Goal: Task Accomplishment & Management: Manage account settings

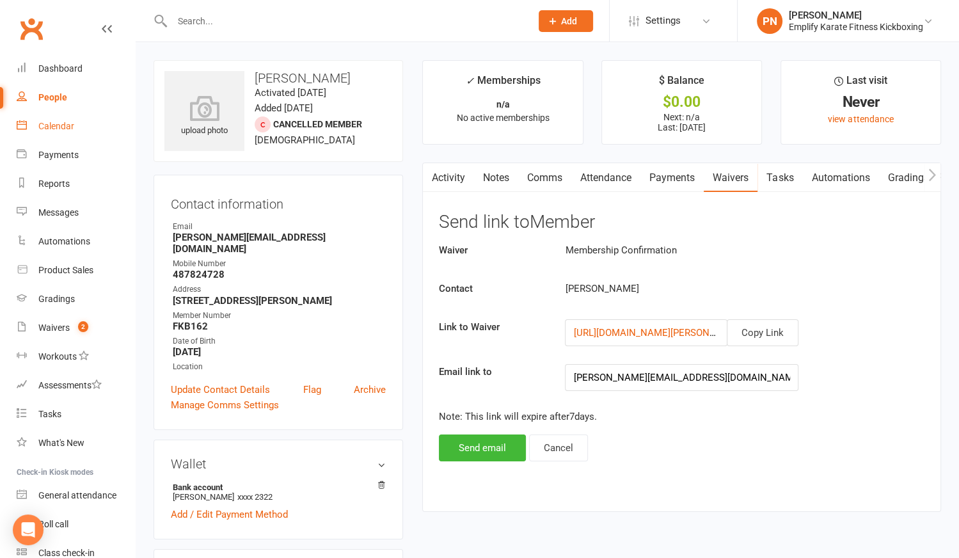
click at [58, 125] on div "Calendar" at bounding box center [56, 126] width 36 height 10
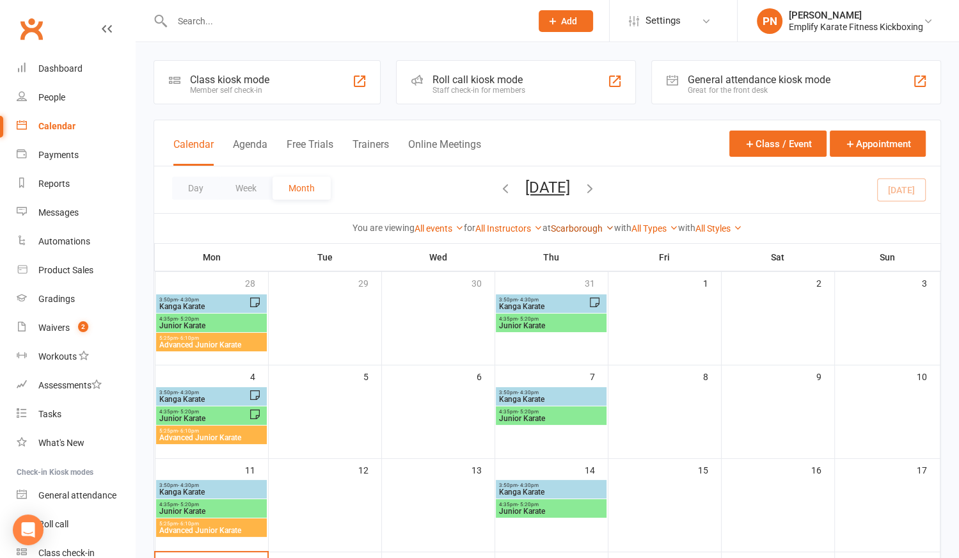
click at [585, 230] on link "Scarborough" at bounding box center [582, 228] width 63 height 10
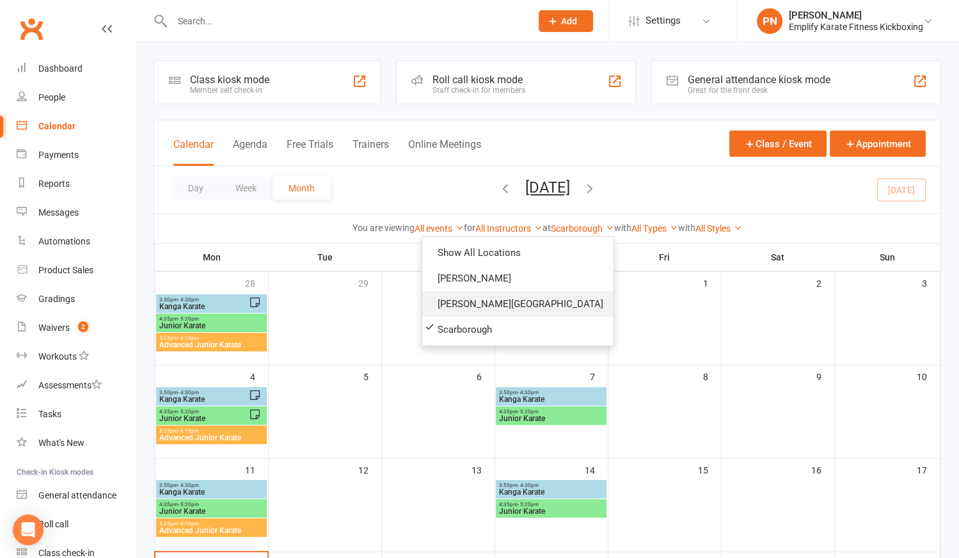
click at [537, 304] on link "[PERSON_NAME][GEOGRAPHIC_DATA]" at bounding box center [517, 304] width 191 height 26
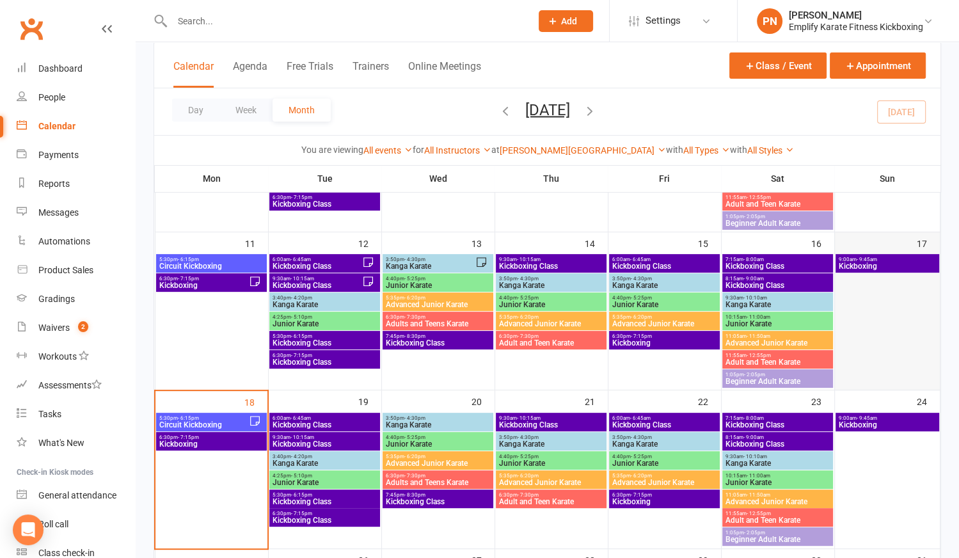
scroll to position [290, 0]
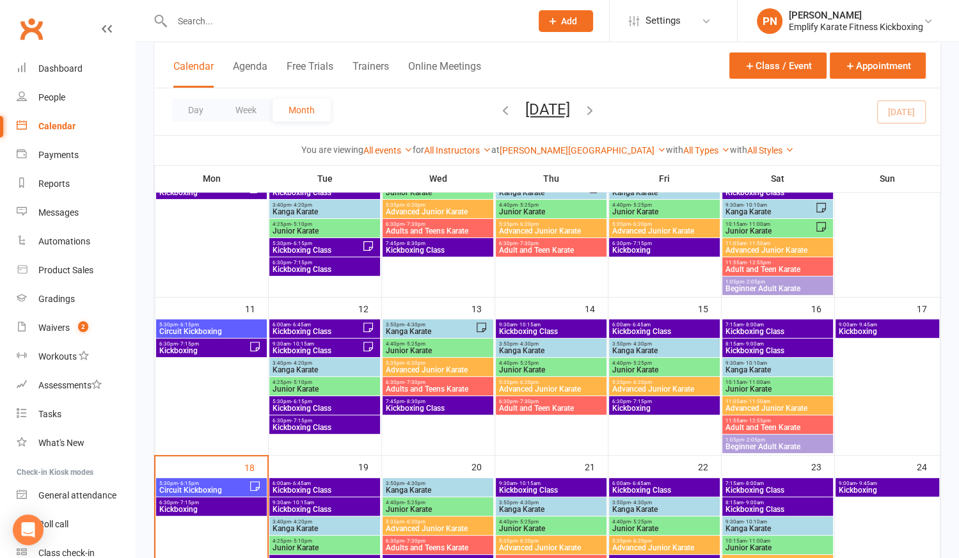
click at [902, 325] on span "9:00am - 9:45am" at bounding box center [887, 325] width 98 height 6
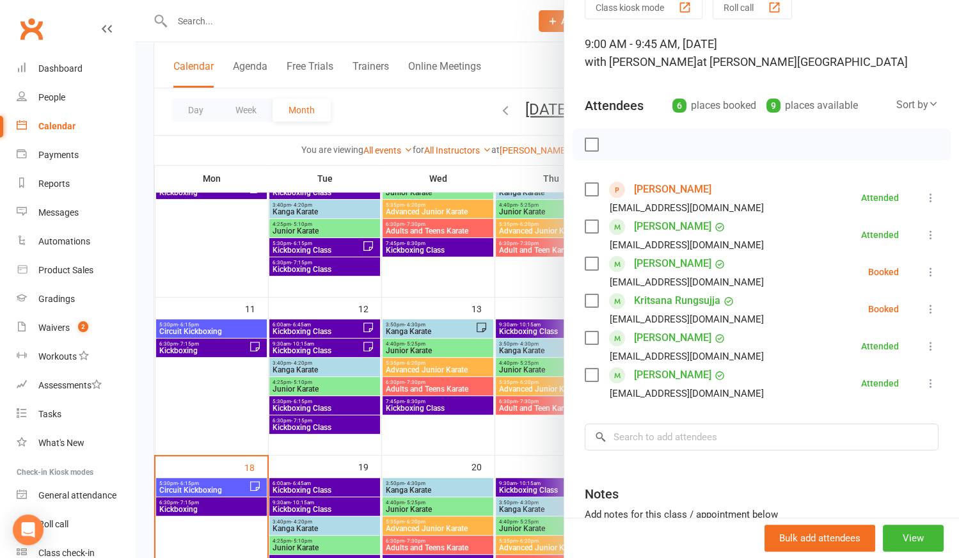
scroll to position [116, 0]
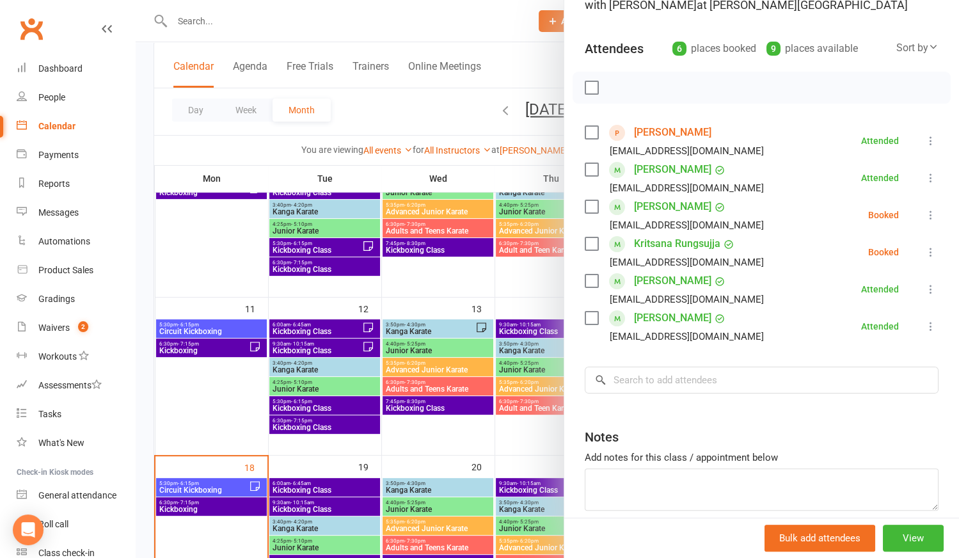
click at [308, 22] on div at bounding box center [547, 279] width 823 height 558
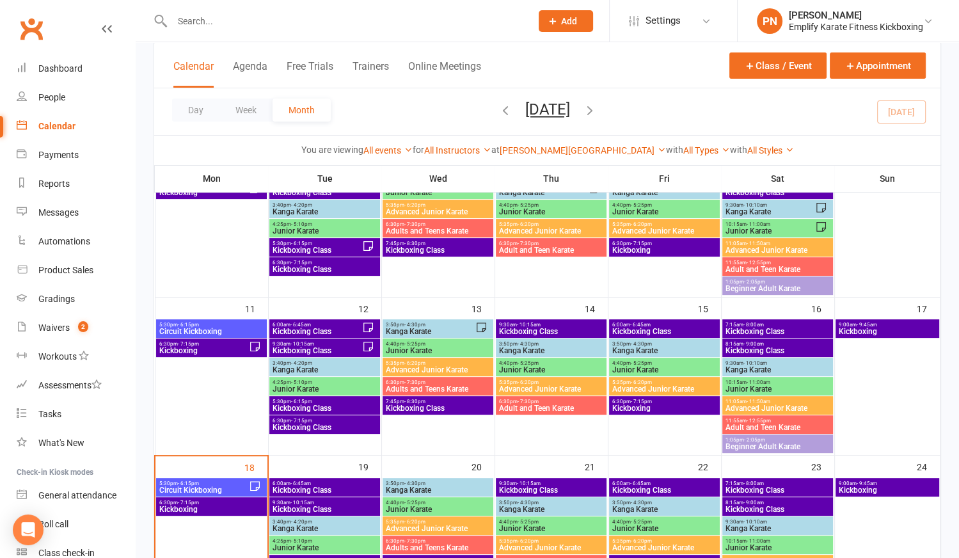
click at [273, 22] on input "text" at bounding box center [345, 21] width 354 height 18
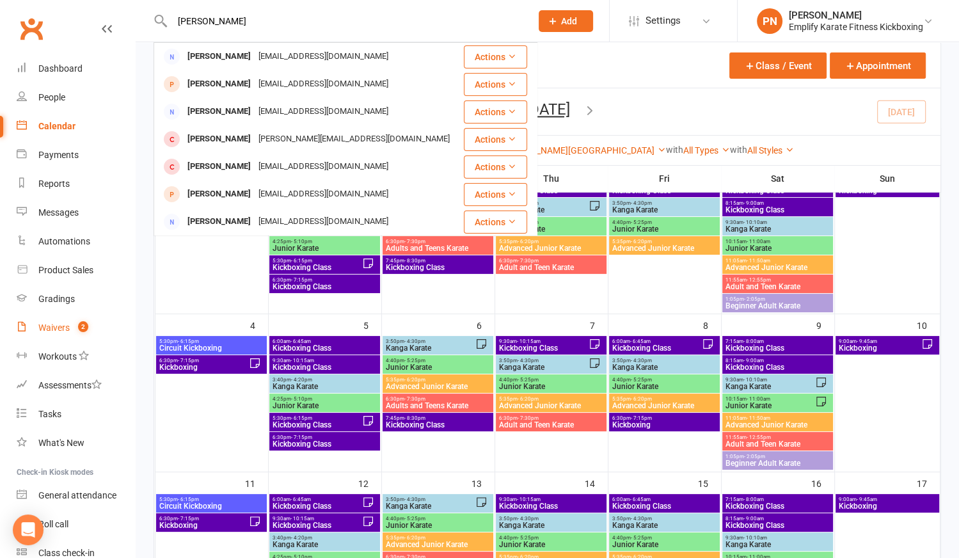
type input "[PERSON_NAME]"
click at [61, 333] on link "Waivers 2" at bounding box center [76, 327] width 118 height 29
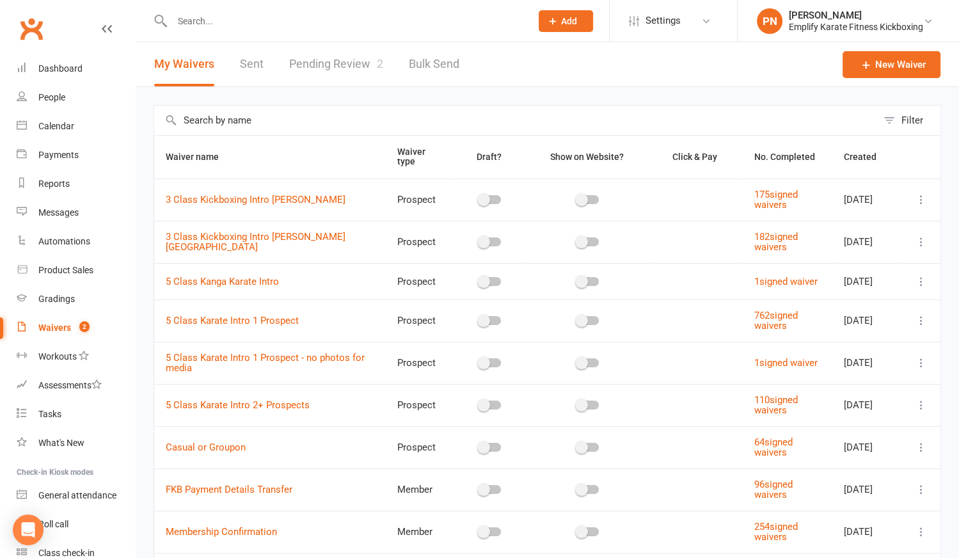
click at [339, 56] on link "Pending Review 2" at bounding box center [336, 64] width 94 height 44
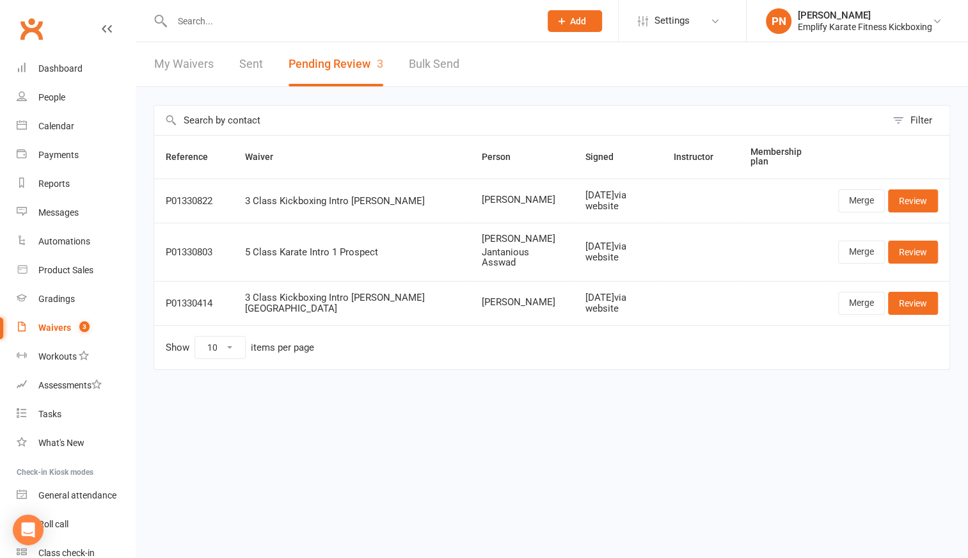
click at [237, 22] on input "text" at bounding box center [349, 21] width 363 height 18
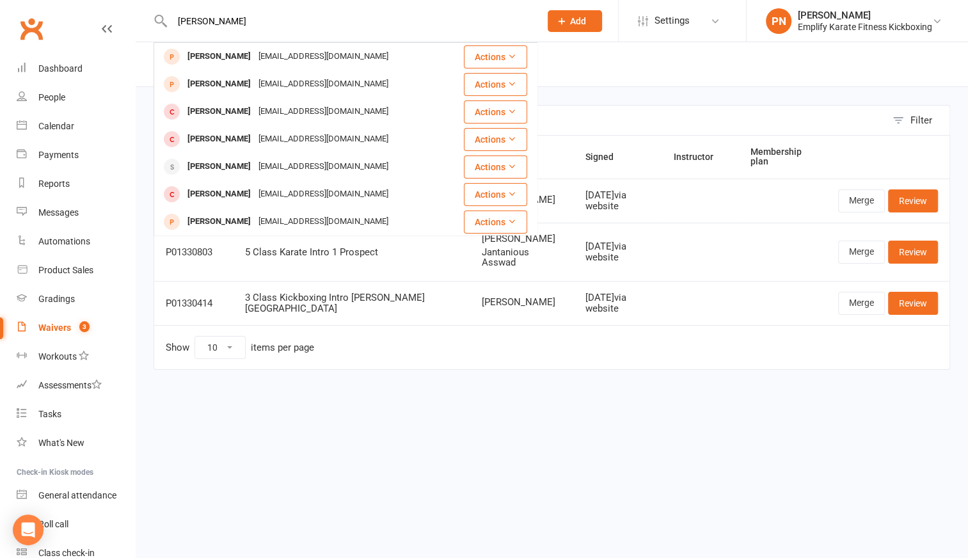
type input "[PERSON_NAME]"
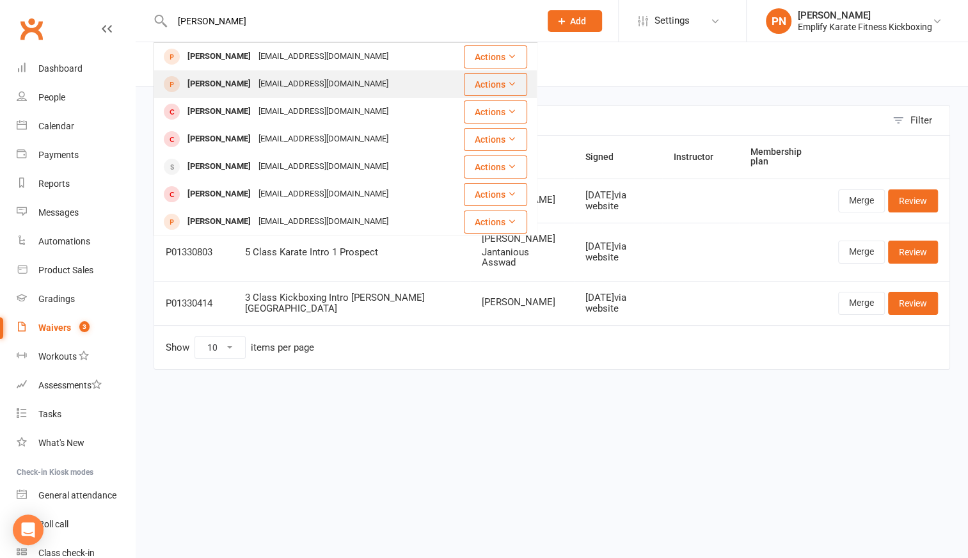
click at [262, 83] on div "[EMAIL_ADDRESS][DOMAIN_NAME]" at bounding box center [323, 84] width 137 height 19
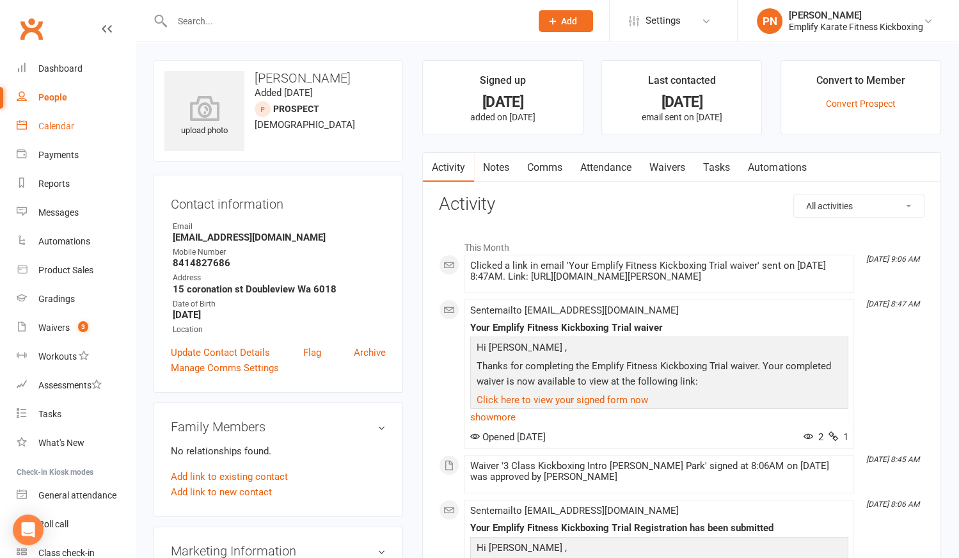
click at [50, 125] on div "Calendar" at bounding box center [56, 126] width 36 height 10
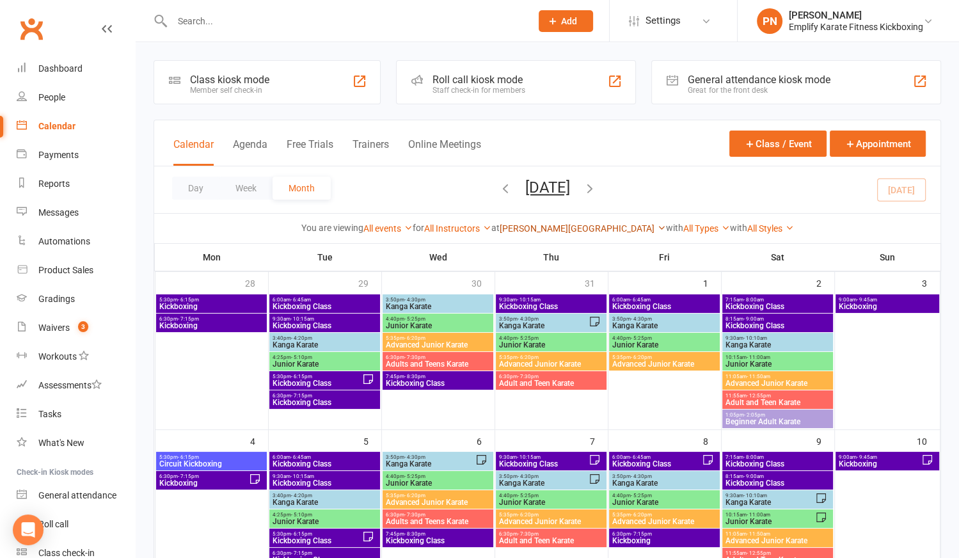
click at [584, 226] on link "[PERSON_NAME][GEOGRAPHIC_DATA]" at bounding box center [582, 228] width 166 height 10
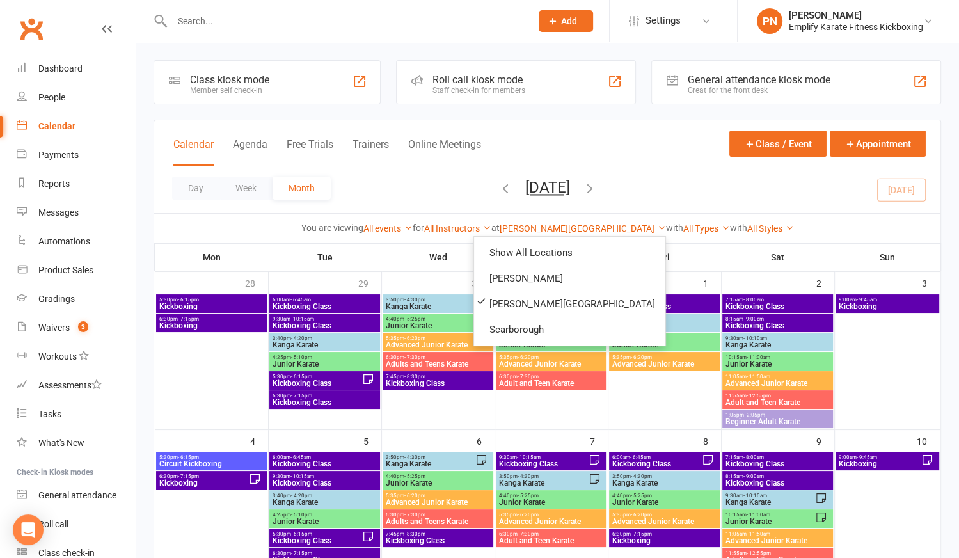
click at [716, 170] on div "Day Week Month [DATE] [DATE] Sun Mon Tue Wed Thu Fri Sat 27 28 29 30 31 01 02 0…" at bounding box center [547, 189] width 786 height 47
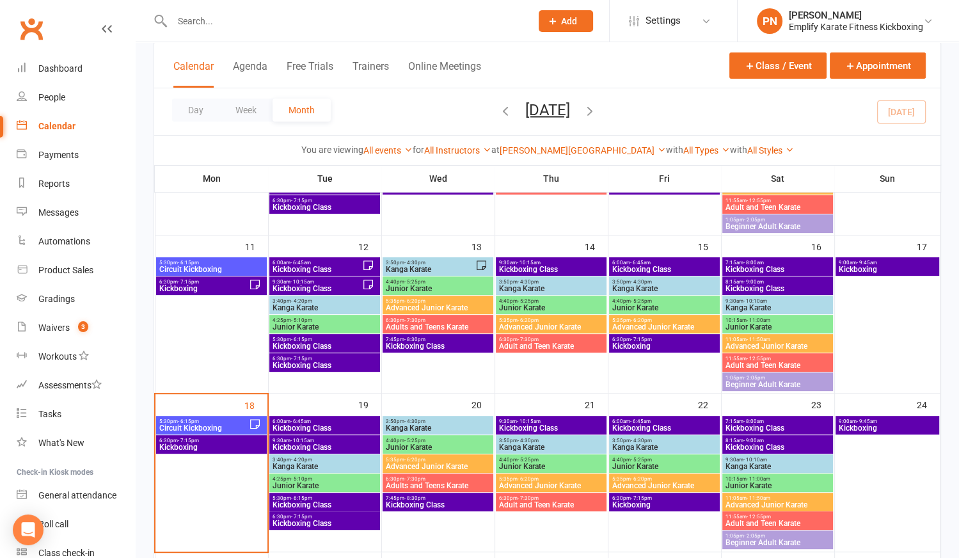
scroll to position [407, 0]
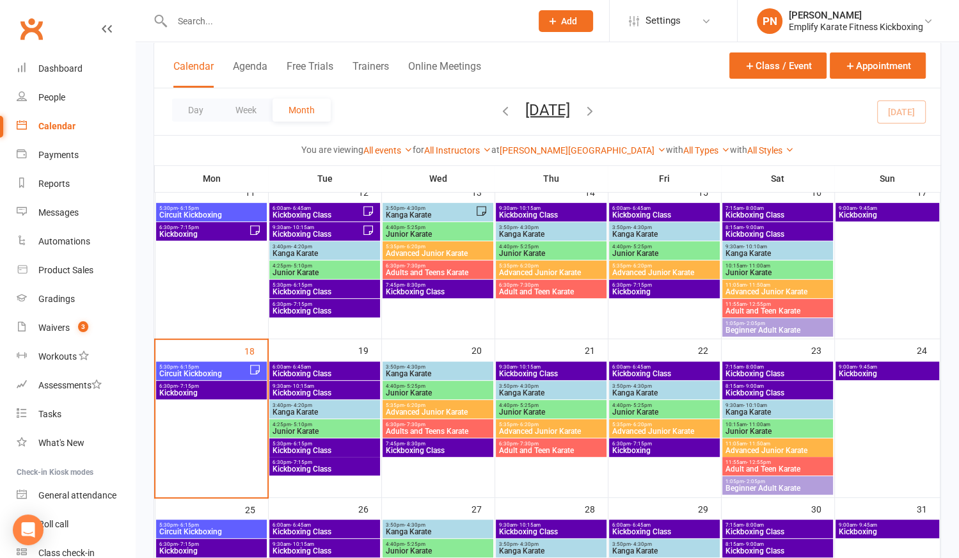
click at [757, 389] on span "Kickboxing Class" at bounding box center [777, 393] width 105 height 8
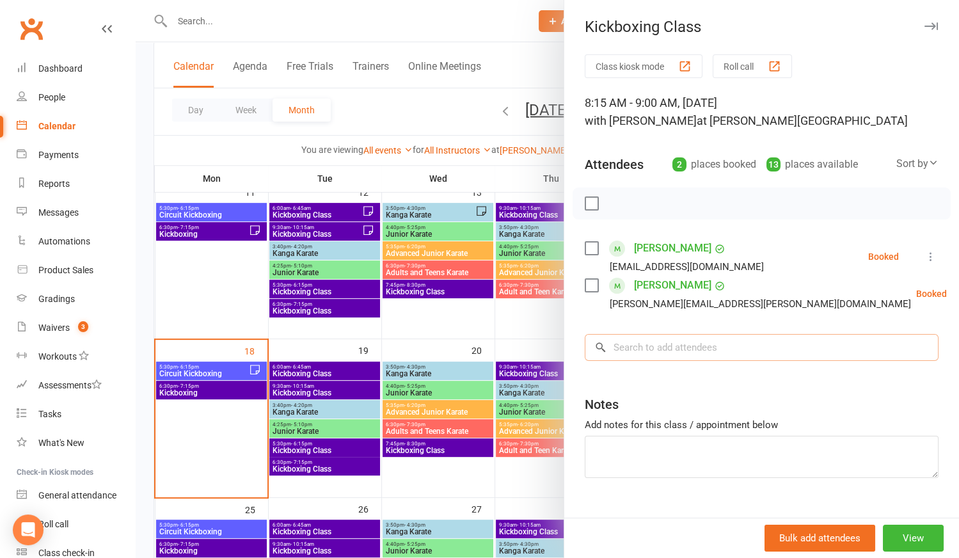
click at [644, 340] on input "search" at bounding box center [762, 347] width 354 height 27
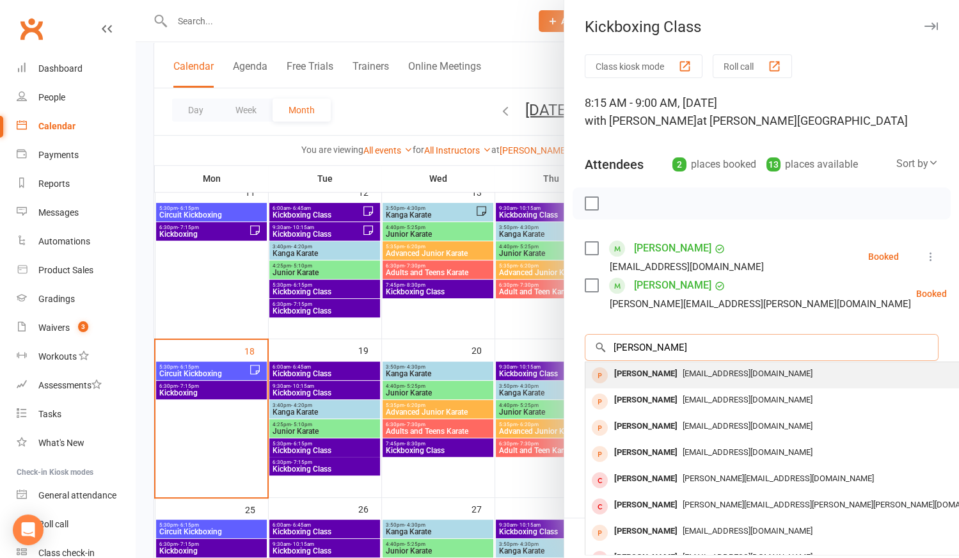
type input "[PERSON_NAME]"
click at [646, 373] on div "[PERSON_NAME]" at bounding box center [646, 374] width 74 height 19
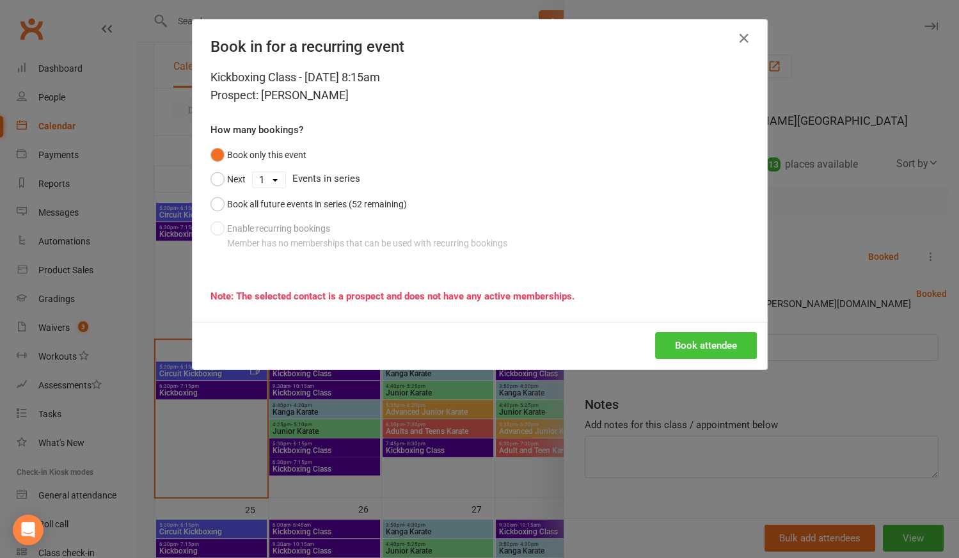
click at [707, 338] on button "Book attendee" at bounding box center [706, 345] width 102 height 27
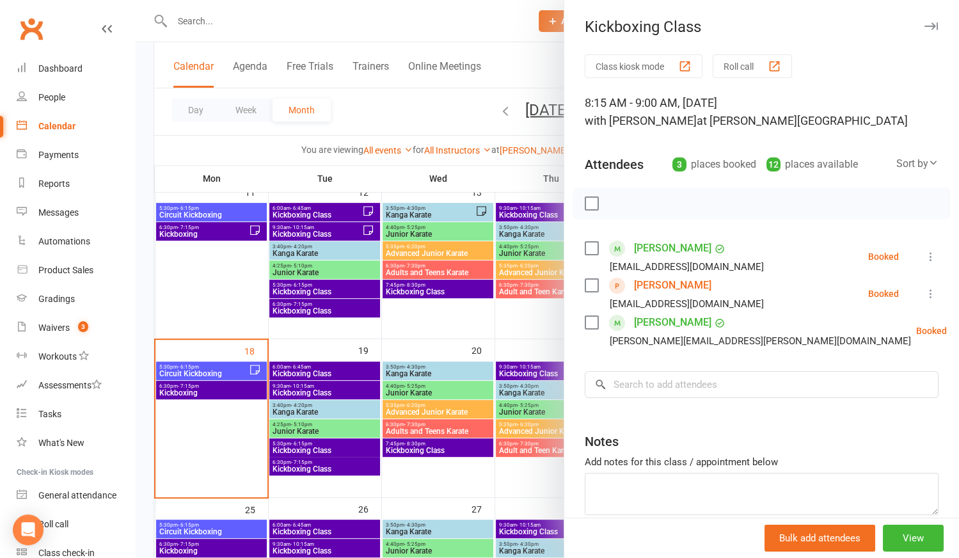
click at [656, 285] on link "[PERSON_NAME]" at bounding box center [672, 285] width 77 height 20
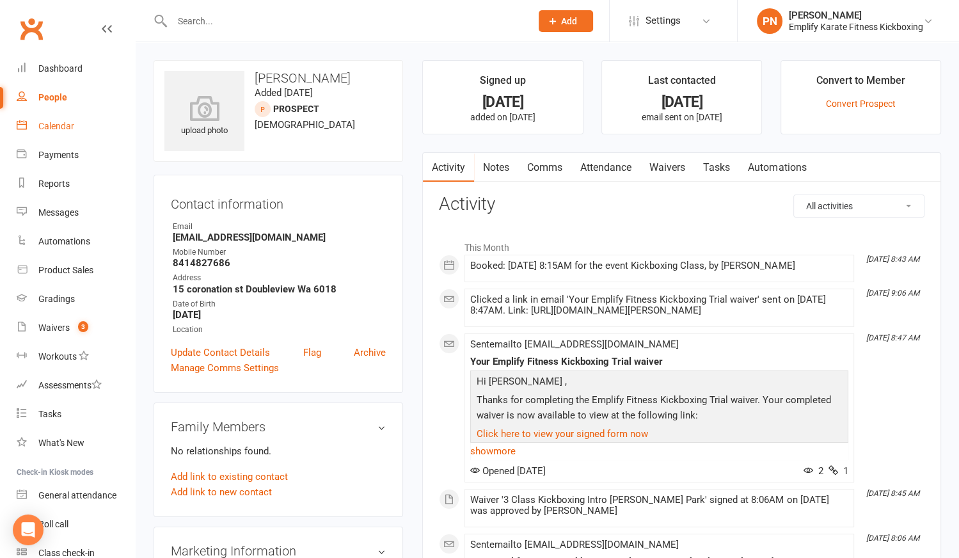
click at [70, 129] on div "Calendar" at bounding box center [56, 126] width 36 height 10
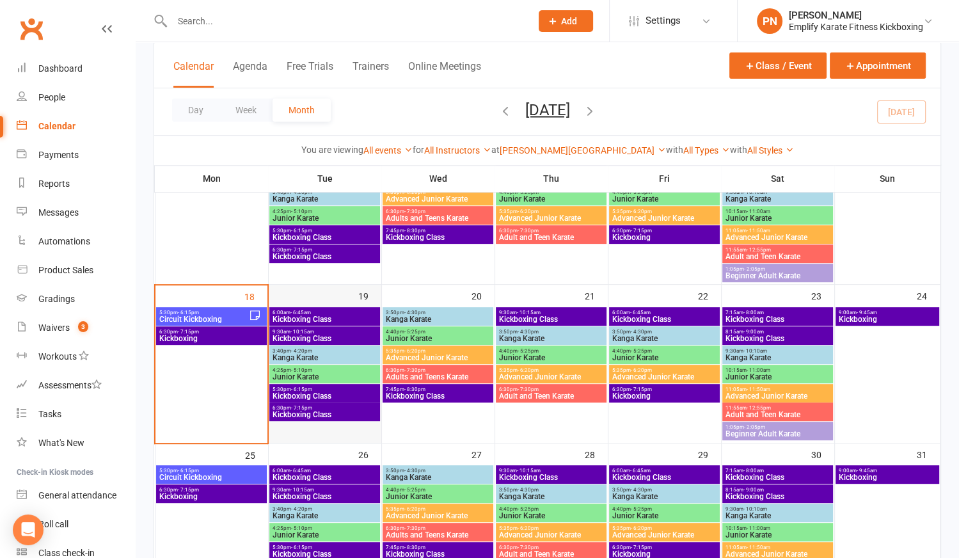
scroll to position [465, 0]
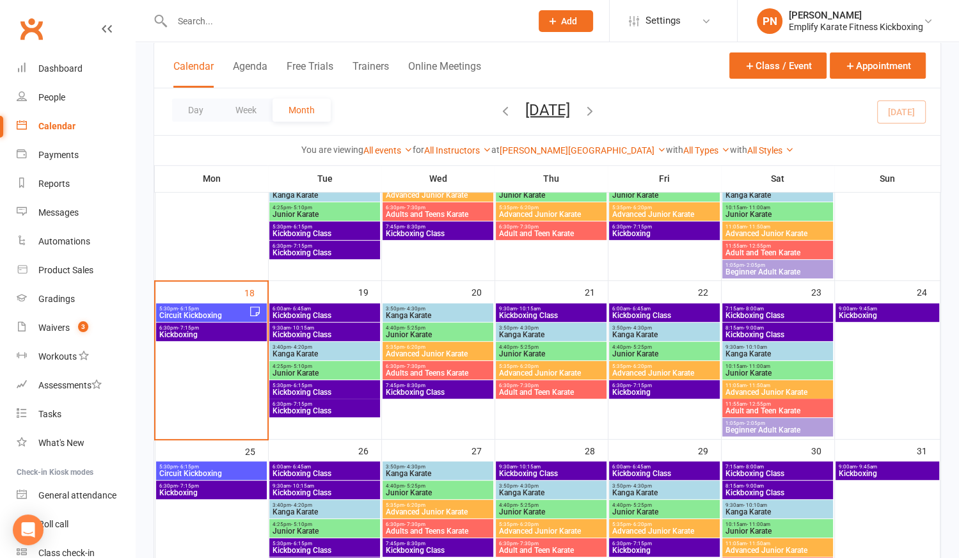
click at [328, 311] on span "Kickboxing Class" at bounding box center [324, 315] width 105 height 8
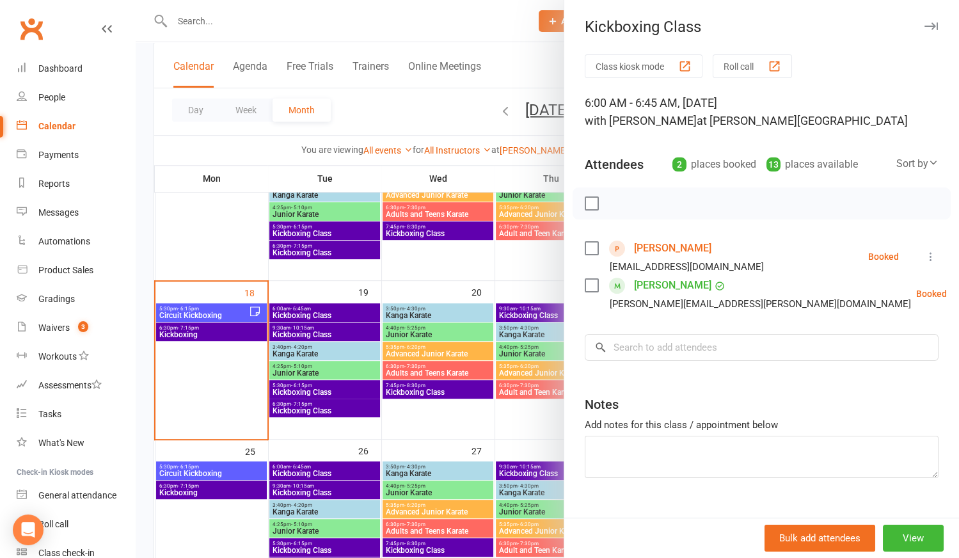
click at [665, 244] on link "[PERSON_NAME]" at bounding box center [672, 248] width 77 height 20
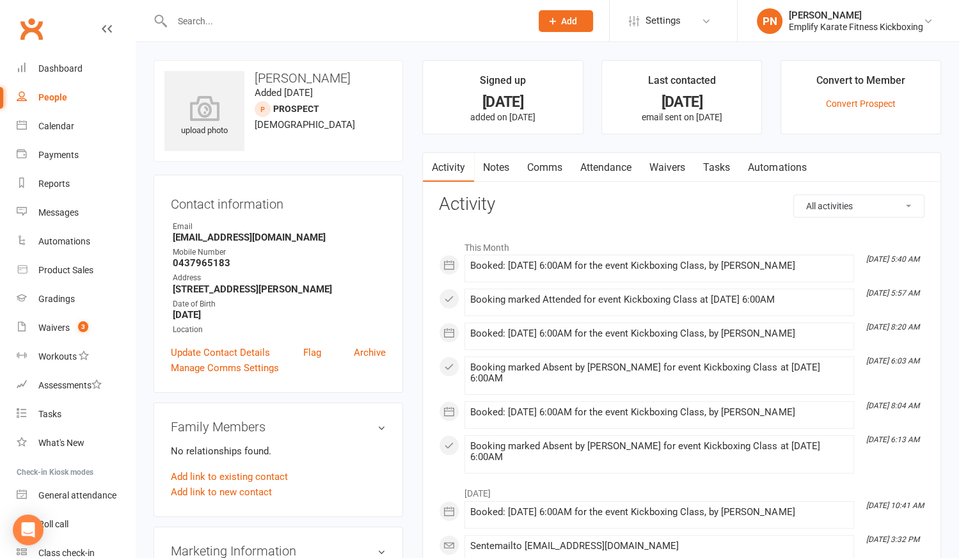
click at [600, 168] on link "Attendance" at bounding box center [605, 167] width 69 height 29
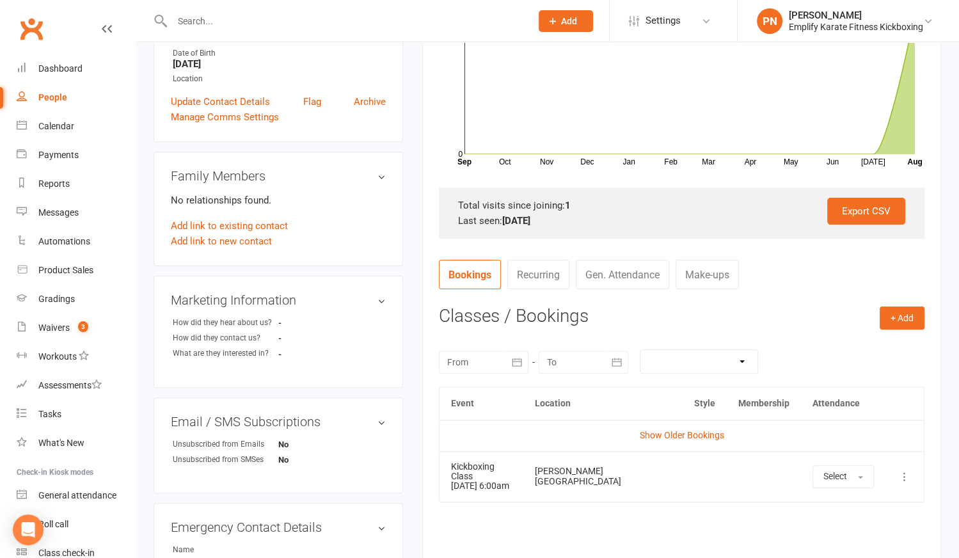
scroll to position [349, 0]
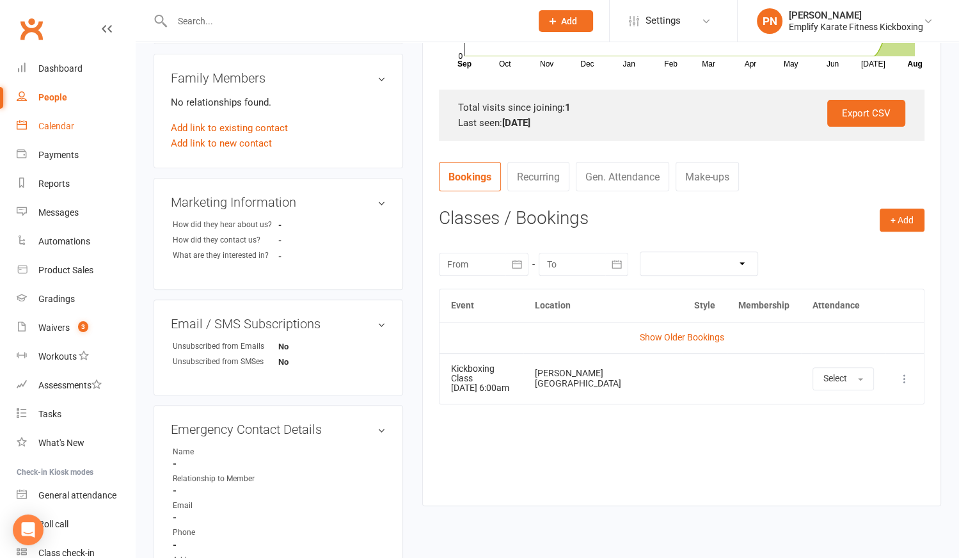
click at [48, 129] on div "Calendar" at bounding box center [56, 126] width 36 height 10
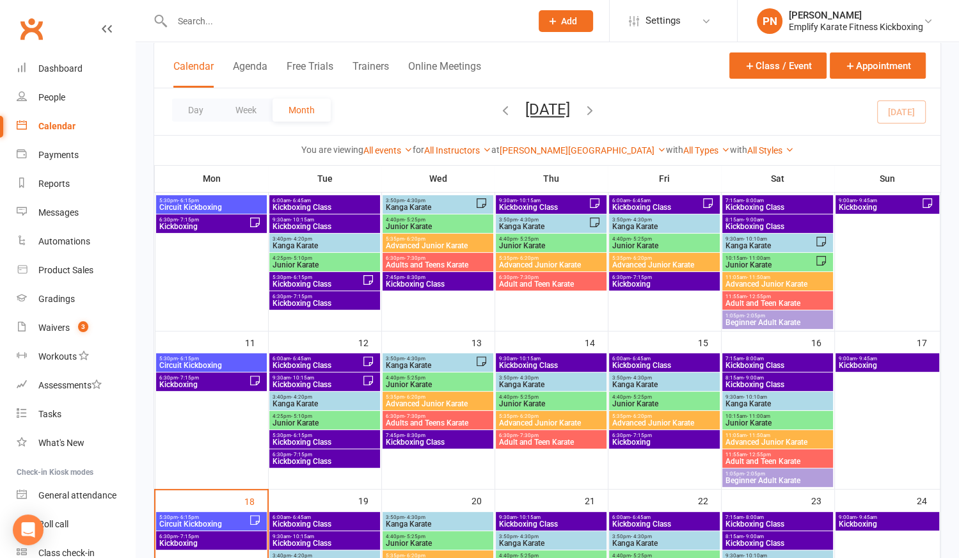
scroll to position [465, 0]
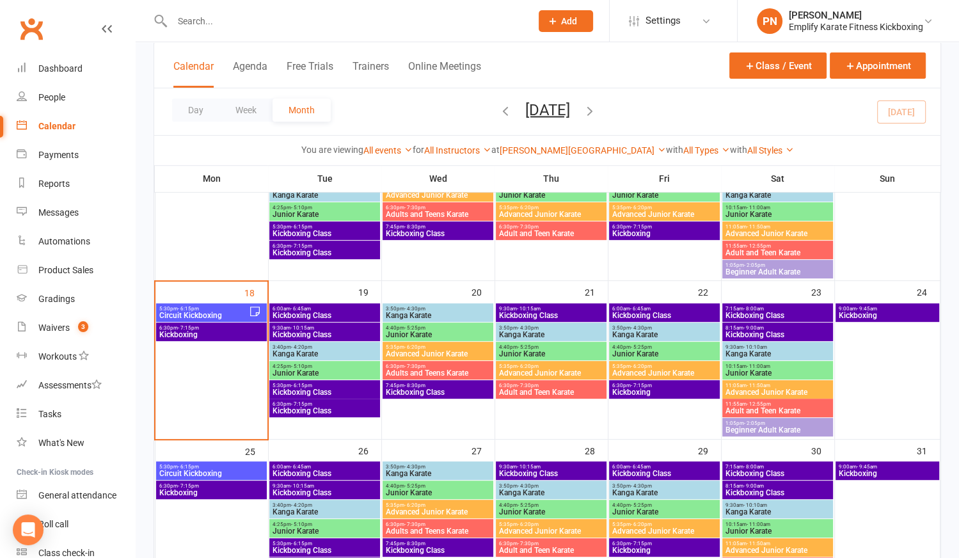
click at [313, 307] on span "6:00am - 6:45am" at bounding box center [324, 309] width 105 height 6
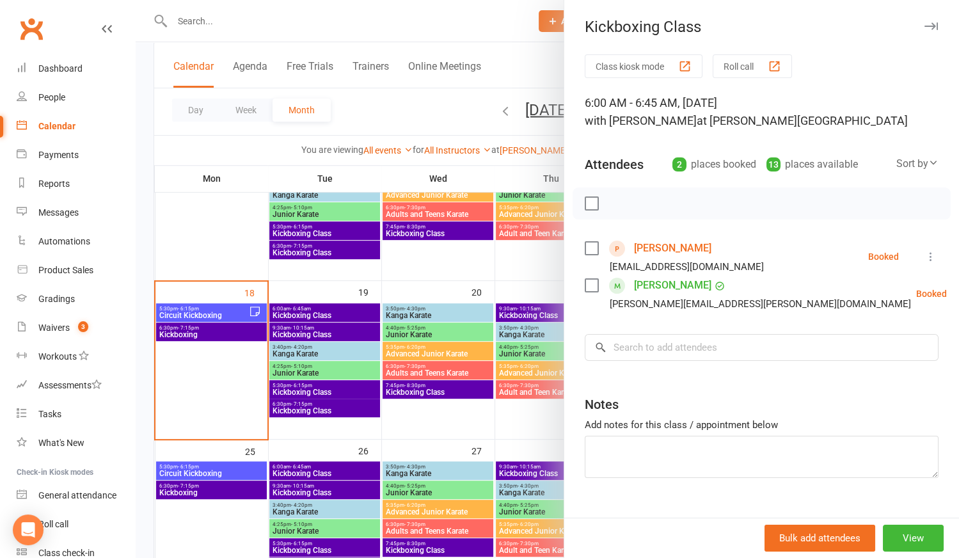
click at [924, 256] on icon at bounding box center [930, 256] width 13 height 13
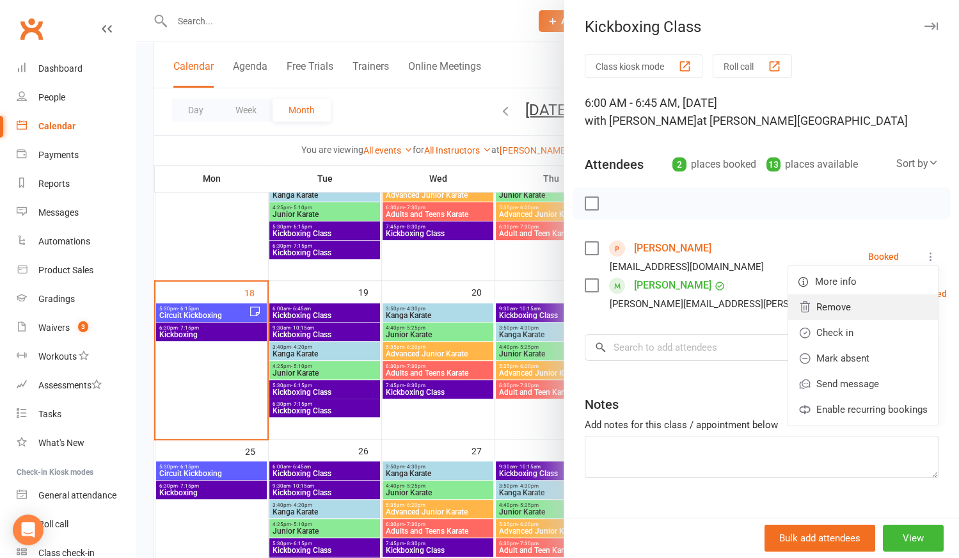
click at [824, 299] on link "Remove" at bounding box center [863, 307] width 150 height 26
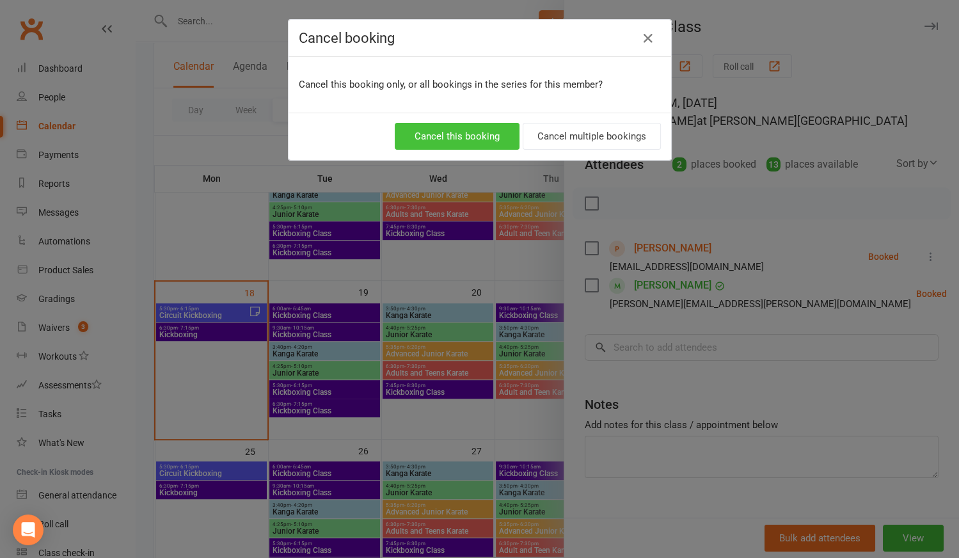
click at [485, 138] on button "Cancel this booking" at bounding box center [457, 136] width 125 height 27
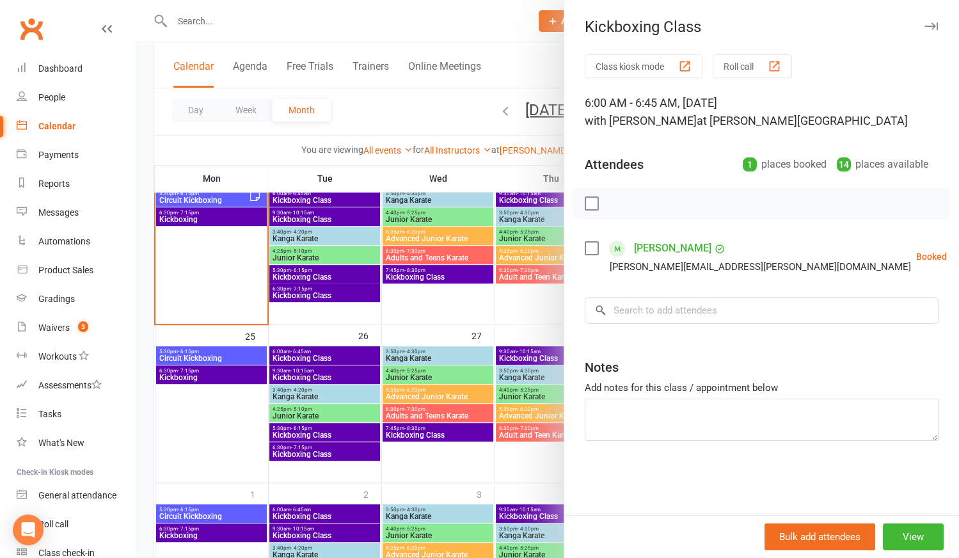
scroll to position [581, 0]
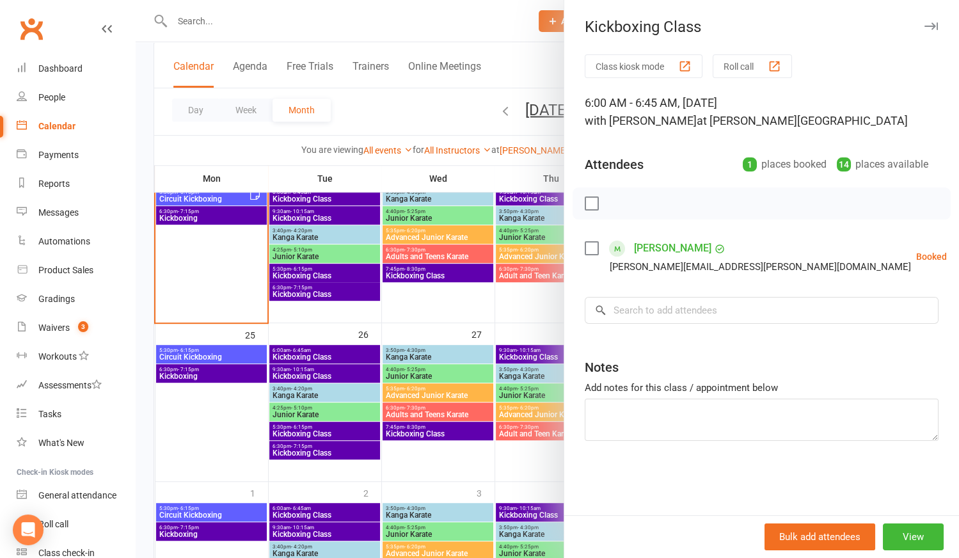
click at [320, 354] on div at bounding box center [547, 279] width 823 height 558
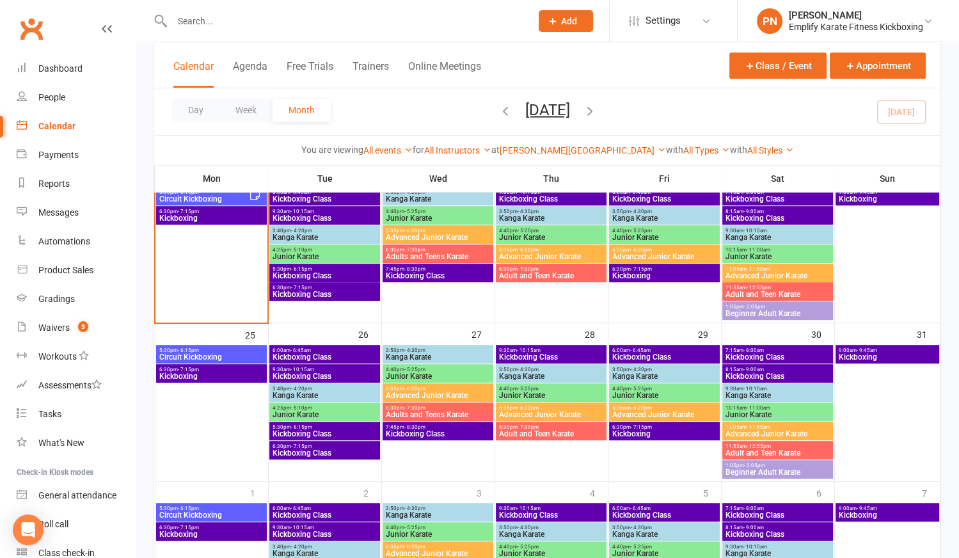
click at [320, 354] on span "Kickboxing Class" at bounding box center [324, 357] width 105 height 8
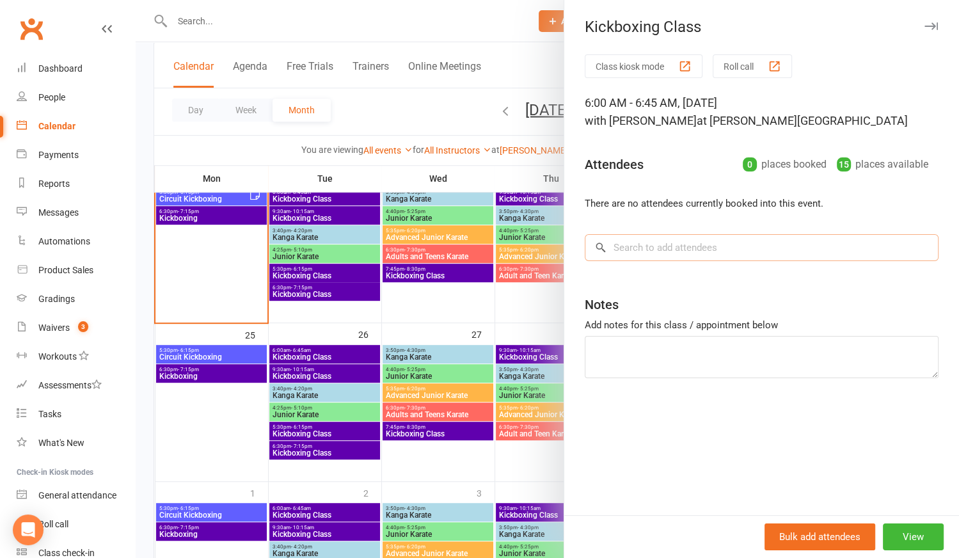
click at [617, 236] on input "search" at bounding box center [762, 247] width 354 height 27
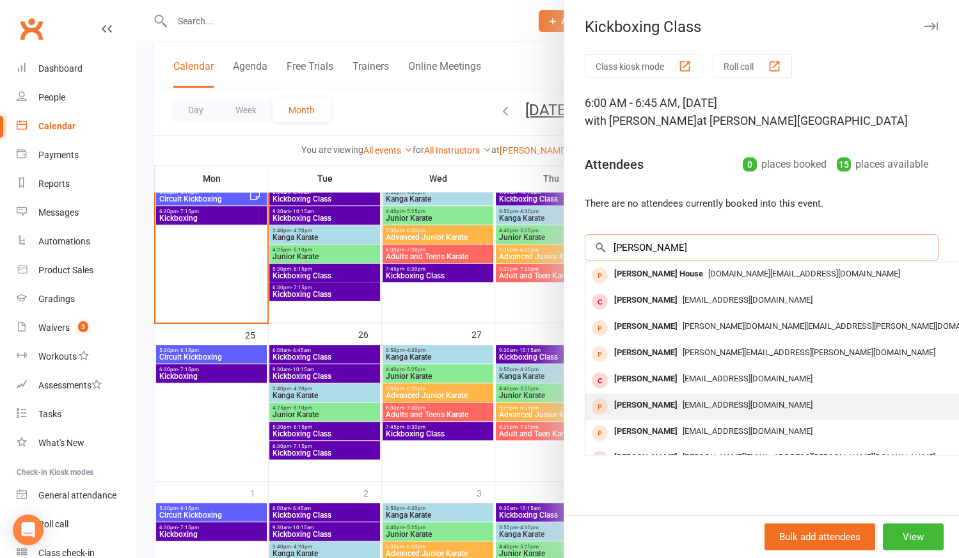
type input "[PERSON_NAME]"
click at [636, 404] on div "[PERSON_NAME]" at bounding box center [646, 405] width 74 height 19
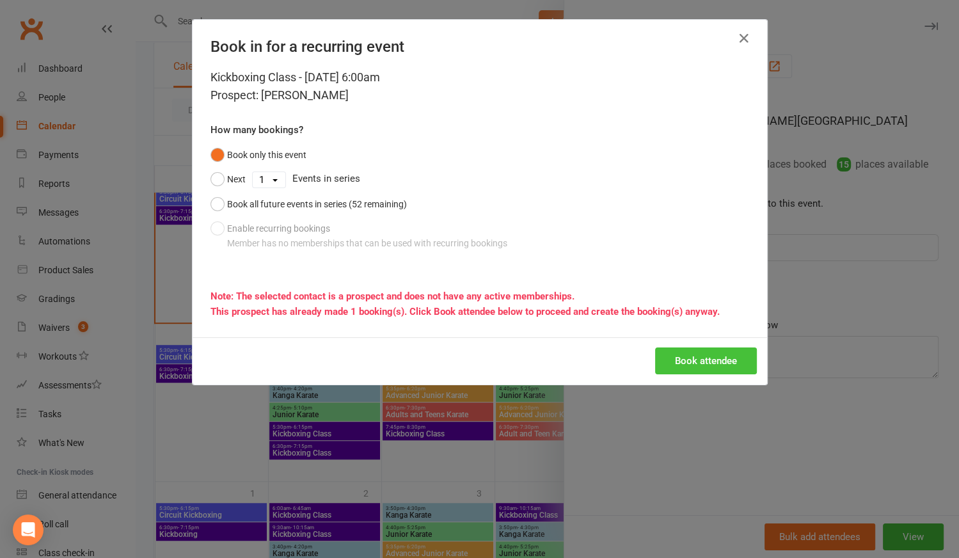
click at [681, 357] on button "Book attendee" at bounding box center [706, 360] width 102 height 27
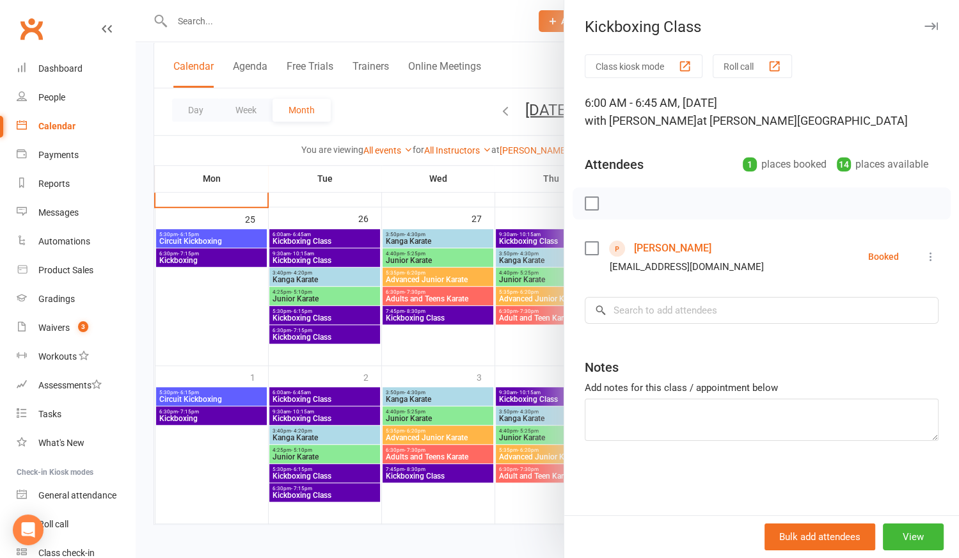
scroll to position [697, 0]
click at [333, 398] on div at bounding box center [547, 279] width 823 height 558
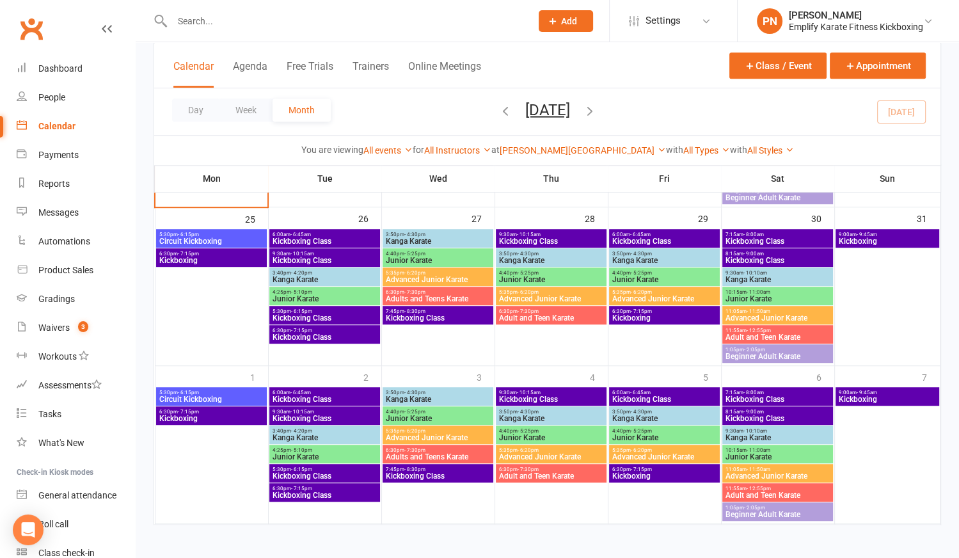
click at [333, 396] on span "Kickboxing Class" at bounding box center [324, 399] width 105 height 8
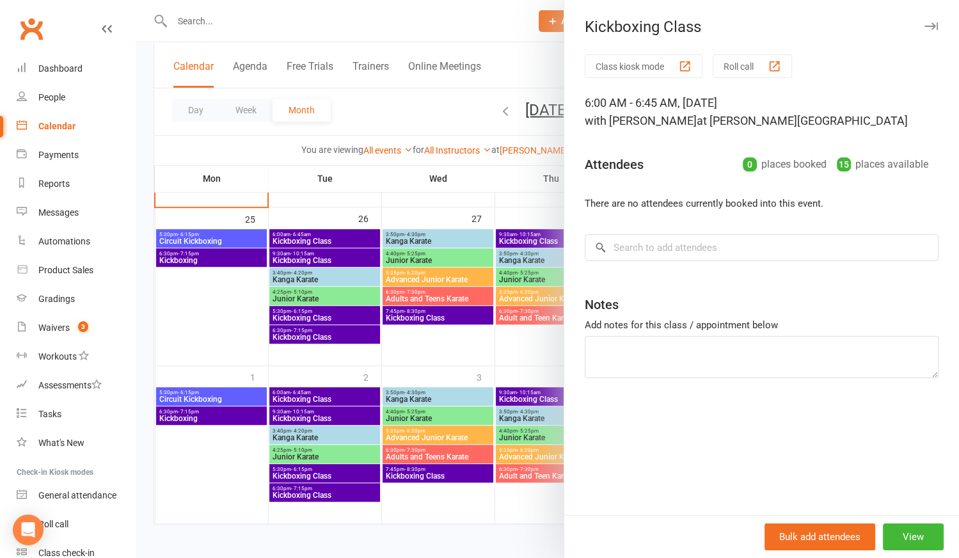
click at [453, 354] on div at bounding box center [547, 279] width 823 height 558
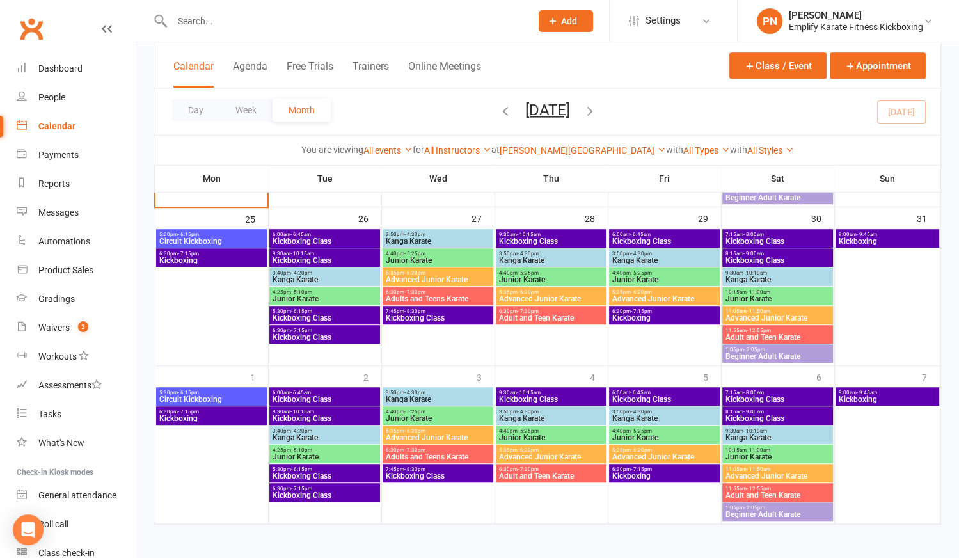
click at [674, 387] on div "6:00am - 6:45am Kickboxing Class" at bounding box center [664, 396] width 110 height 19
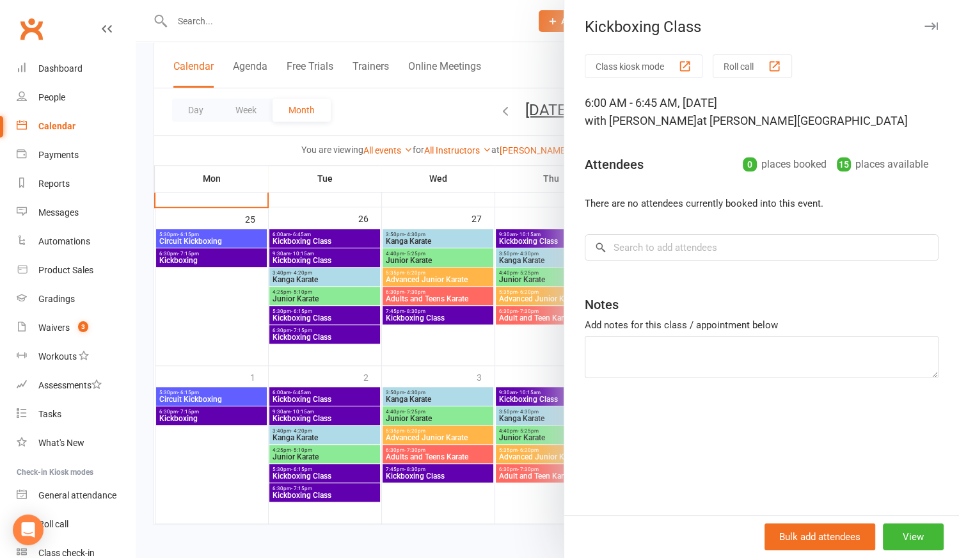
click at [501, 336] on div at bounding box center [547, 279] width 823 height 558
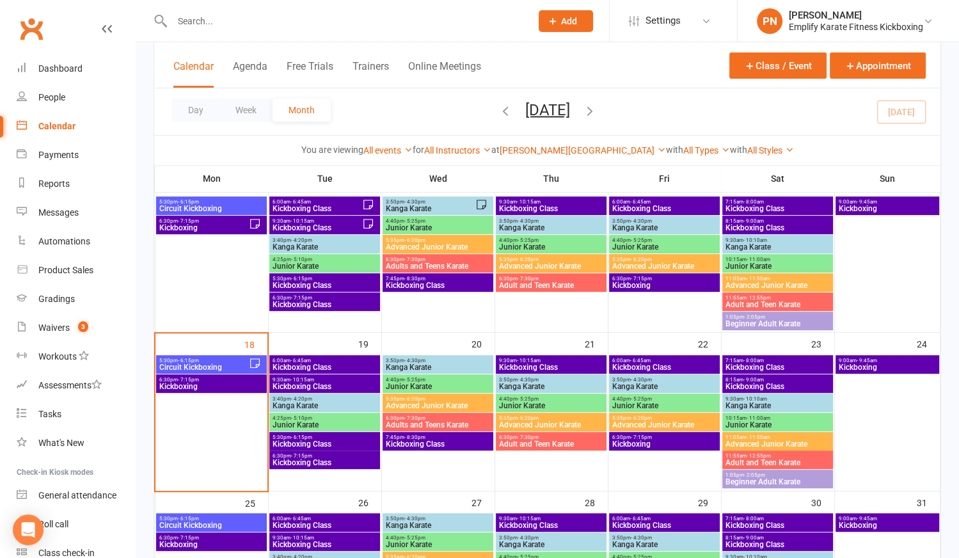
scroll to position [407, 0]
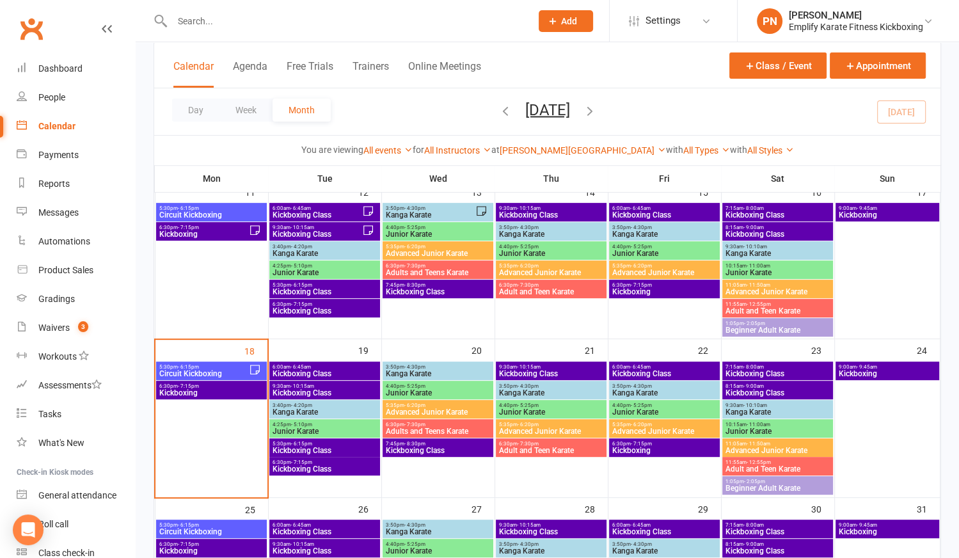
click at [338, 361] on div "6:00am - 6:45am Kickboxing Class" at bounding box center [324, 370] width 110 height 19
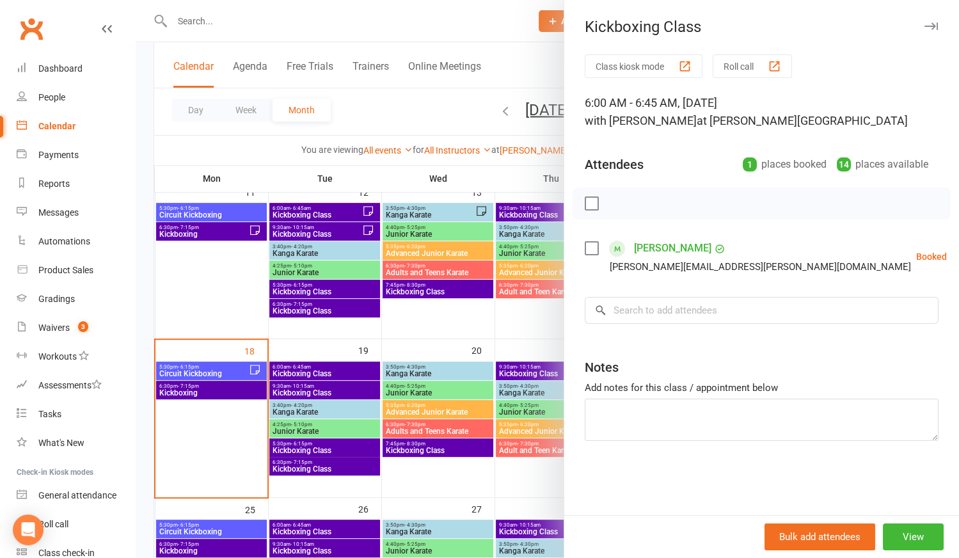
click at [402, 349] on div at bounding box center [547, 279] width 823 height 558
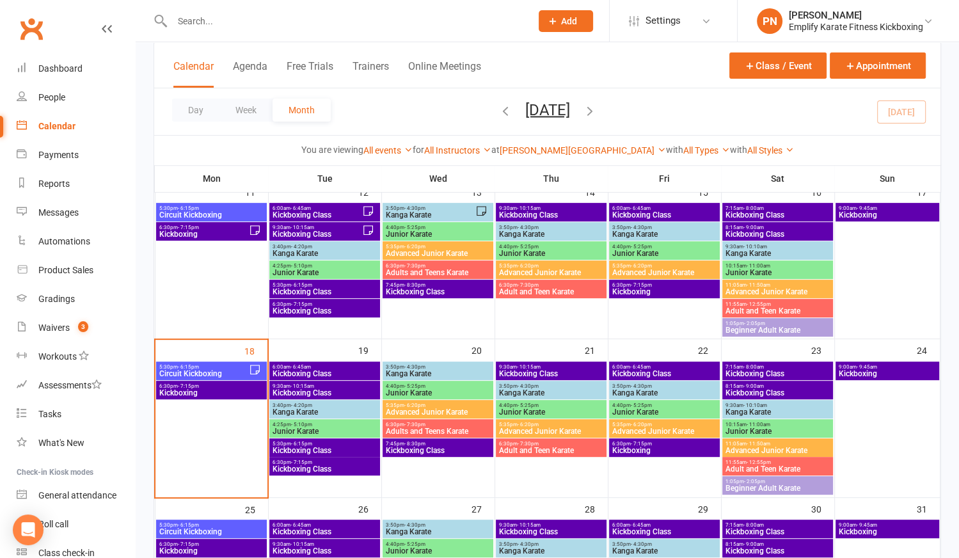
click at [634, 364] on span "- 6:45am" at bounding box center [640, 367] width 20 height 6
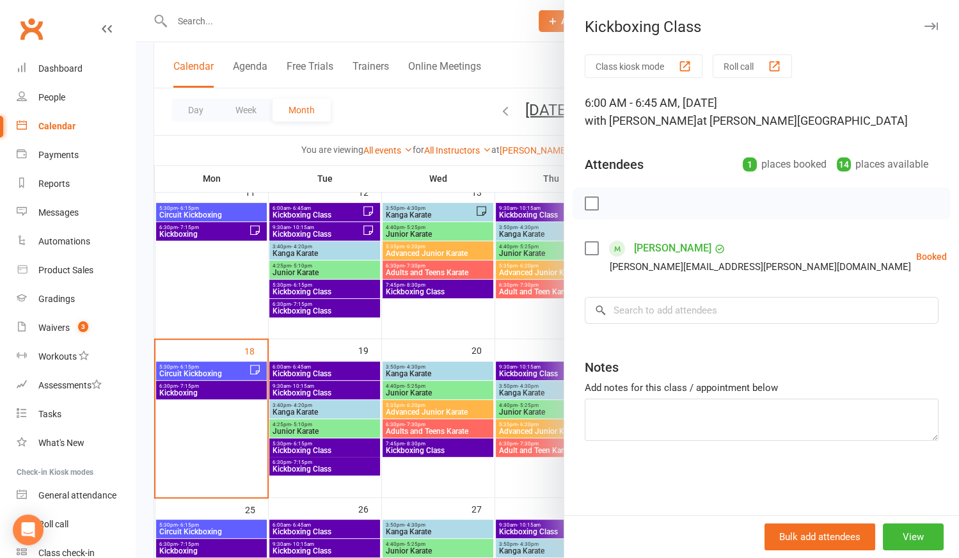
click at [404, 331] on div at bounding box center [547, 279] width 823 height 558
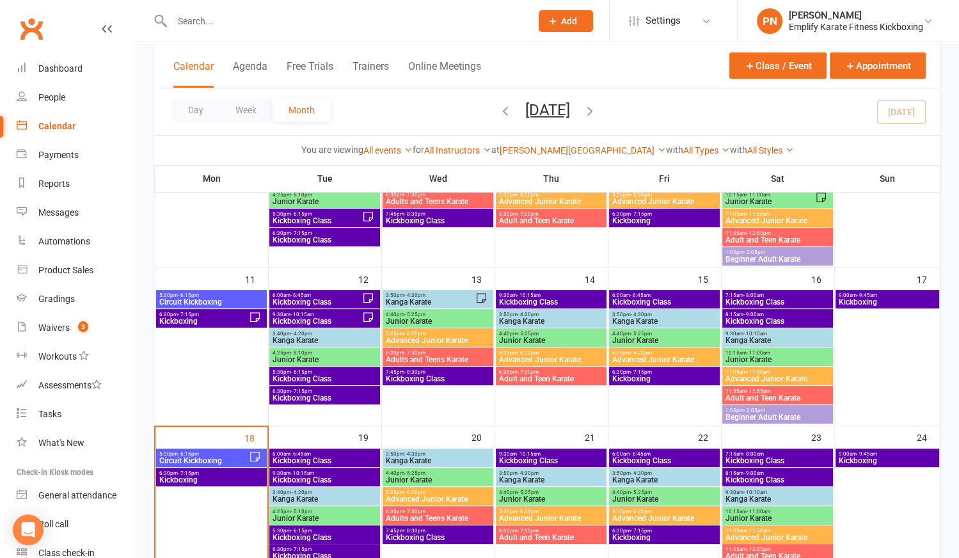
scroll to position [349, 0]
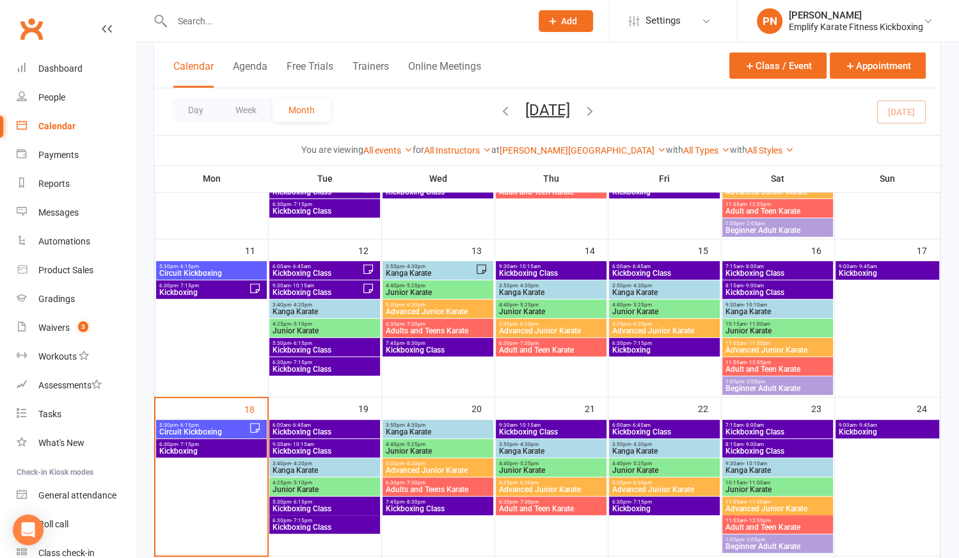
click at [771, 447] on span "Kickboxing Class" at bounding box center [777, 451] width 105 height 8
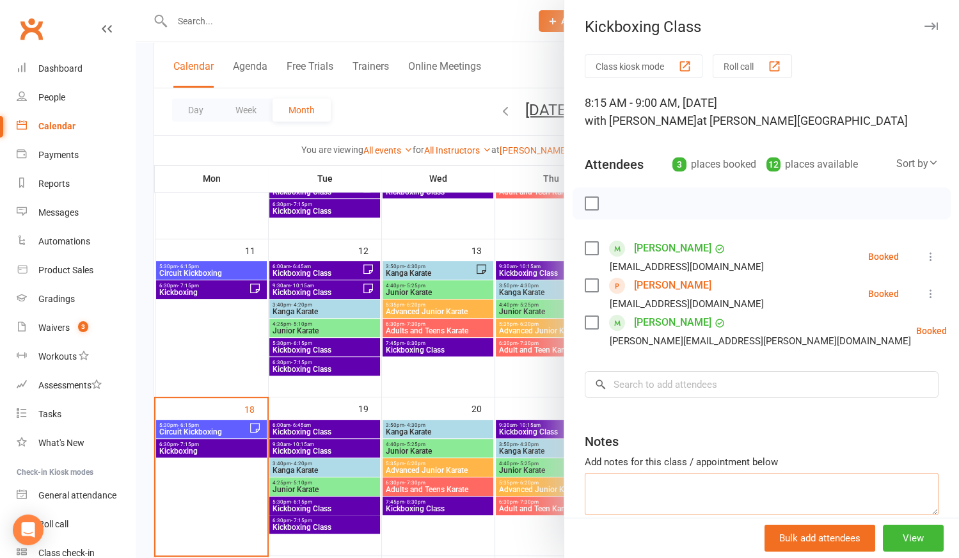
click at [648, 471] on div "Notes Add notes for this class / appointment below" at bounding box center [762, 469] width 354 height 92
type textarea "[PERSON_NAME] 1st class needs gloves"
click at [527, 400] on div at bounding box center [547, 279] width 823 height 558
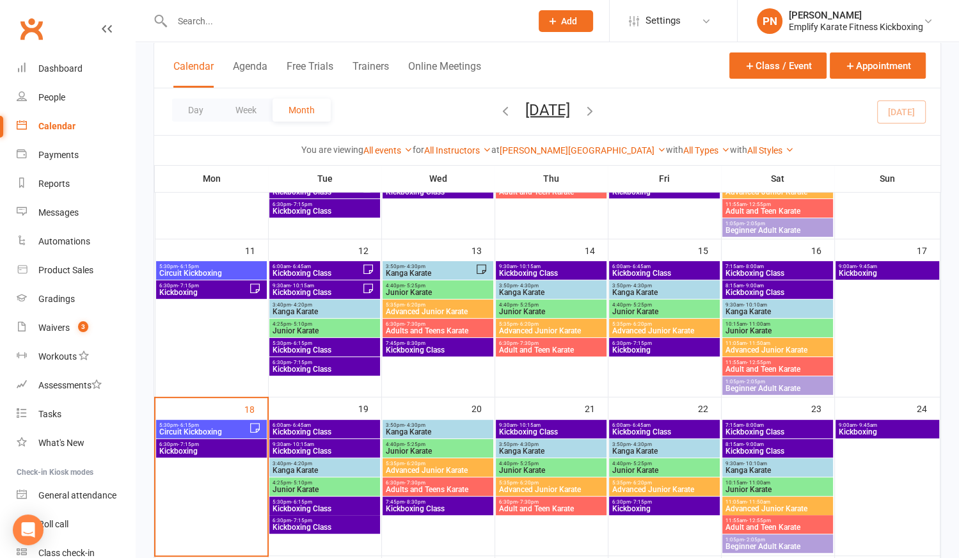
click at [803, 443] on span "8:15am - 9:00am" at bounding box center [777, 444] width 105 height 6
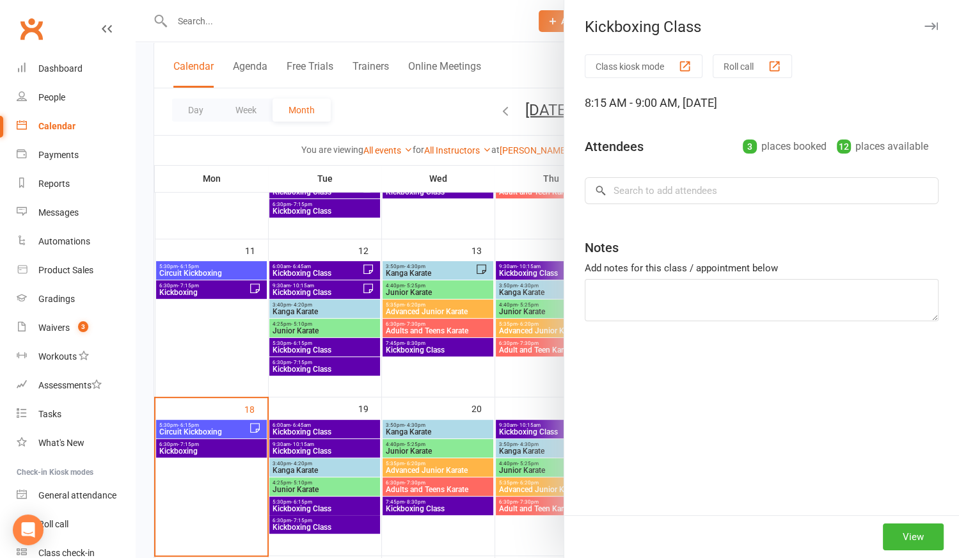
type textarea "[PERSON_NAME] 1st class needs gloves"
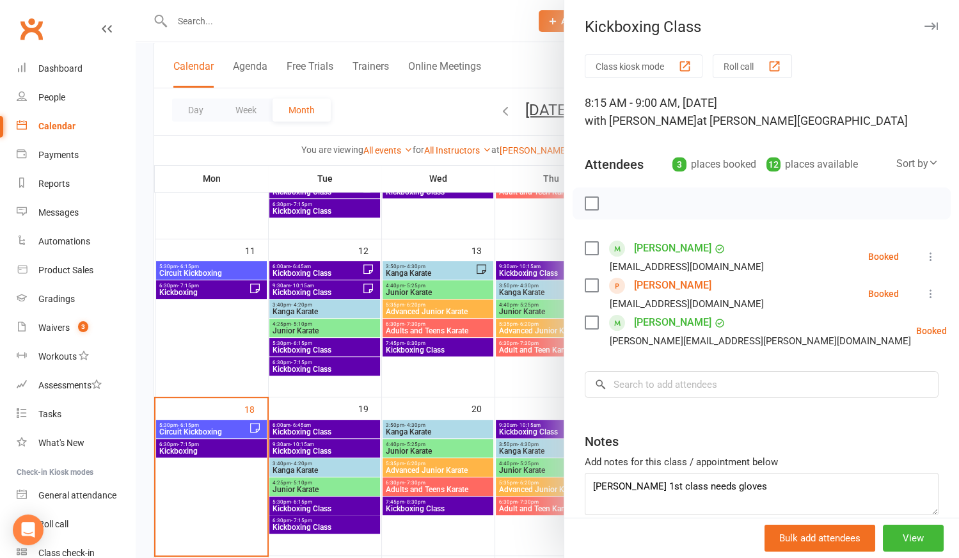
click at [479, 380] on div at bounding box center [547, 279] width 823 height 558
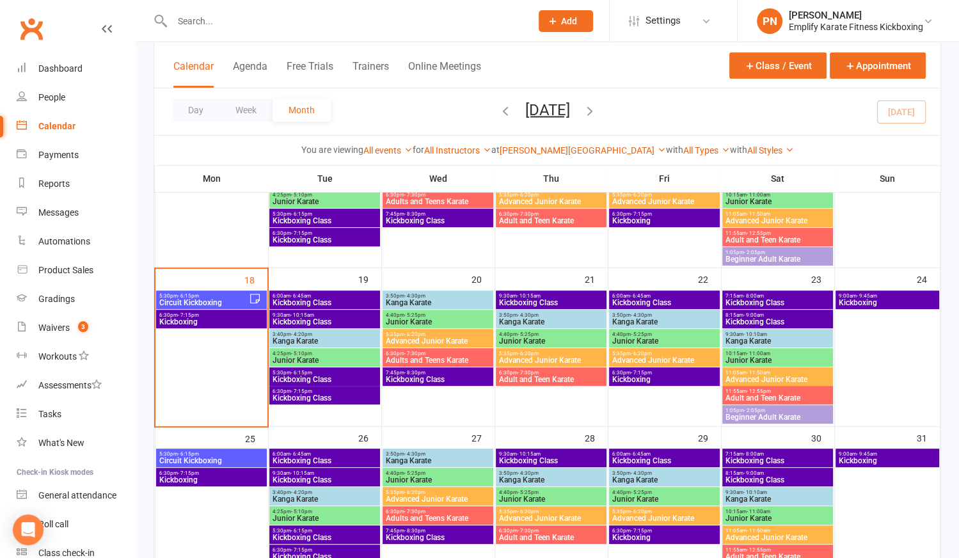
scroll to position [523, 0]
